Goal: Information Seeking & Learning: Learn about a topic

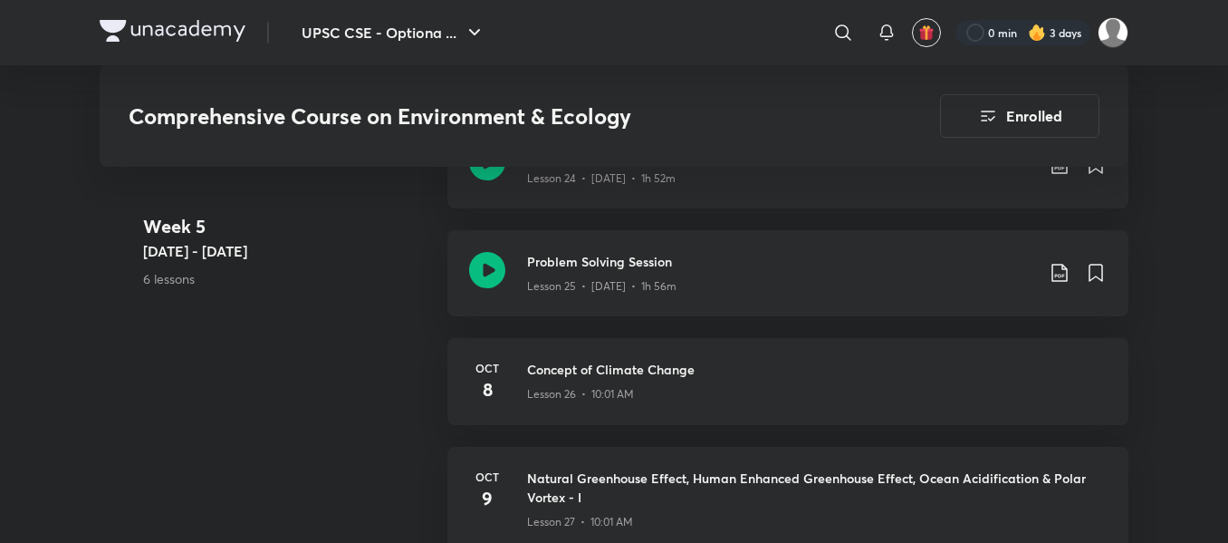
scroll to position [3962, 0]
